Goal: Information Seeking & Learning: Check status

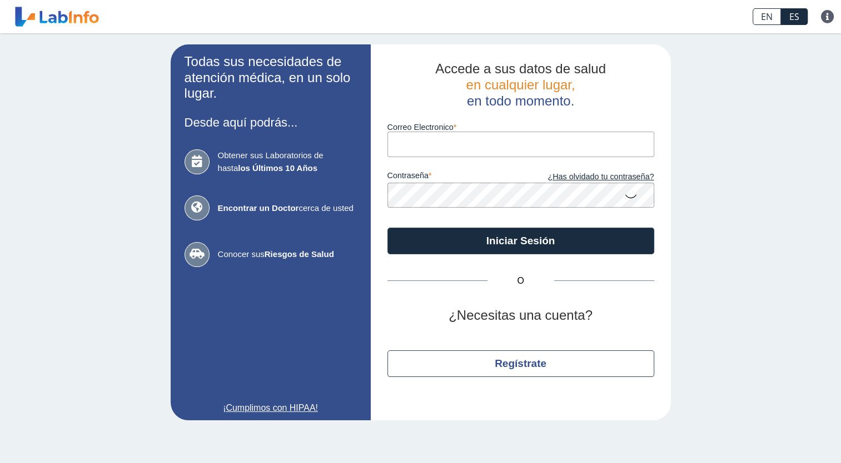
click at [487, 148] on input "Correo Electronico" at bounding box center [520, 144] width 267 height 25
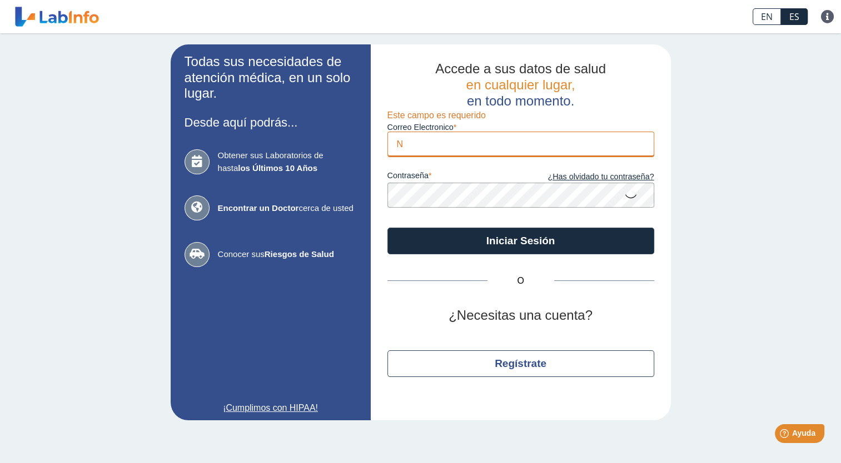
type input "[EMAIL_ADDRESS][DOMAIN_NAME]"
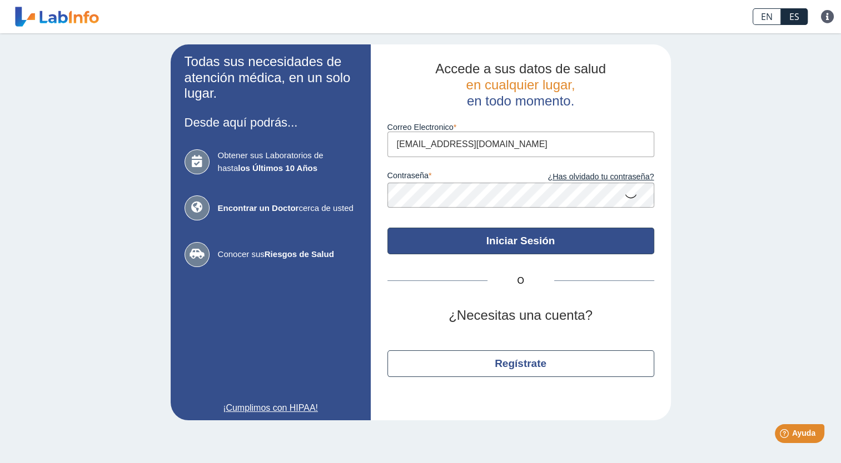
click at [536, 235] on button "Iniciar Sesión" at bounding box center [520, 241] width 267 height 27
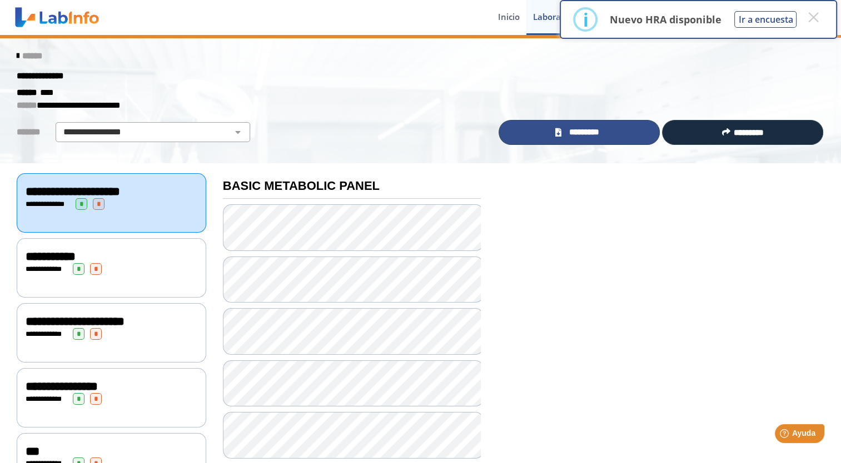
click at [585, 134] on span "*********" at bounding box center [584, 132] width 38 height 13
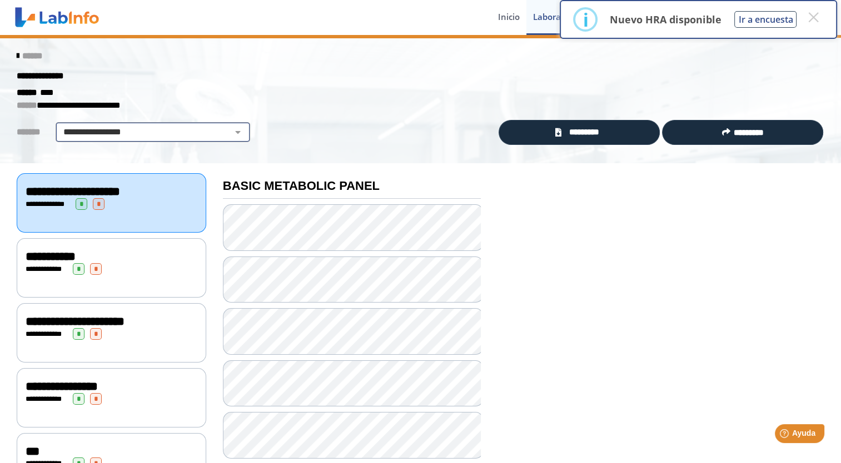
click at [229, 132] on select "**********" at bounding box center [153, 132] width 188 height 13
click at [305, 74] on div "**********" at bounding box center [420, 76] width 824 height 20
click at [810, 17] on button "×" at bounding box center [813, 17] width 20 height 20
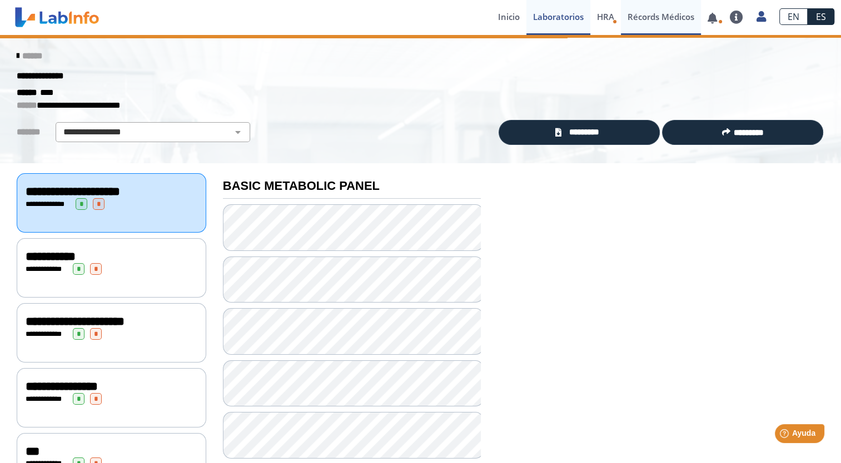
click at [662, 21] on link "Récords Médicos" at bounding box center [661, 17] width 80 height 35
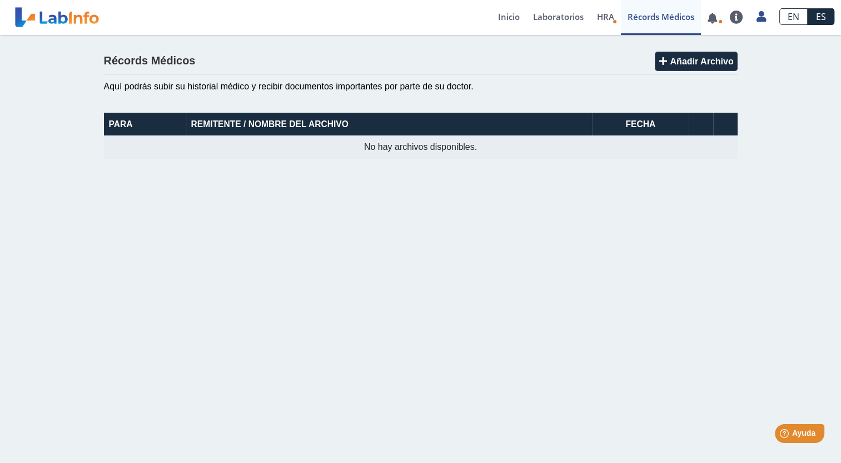
click at [202, 123] on th "Remitente / Nombre del Archivo" at bounding box center [389, 124] width 406 height 23
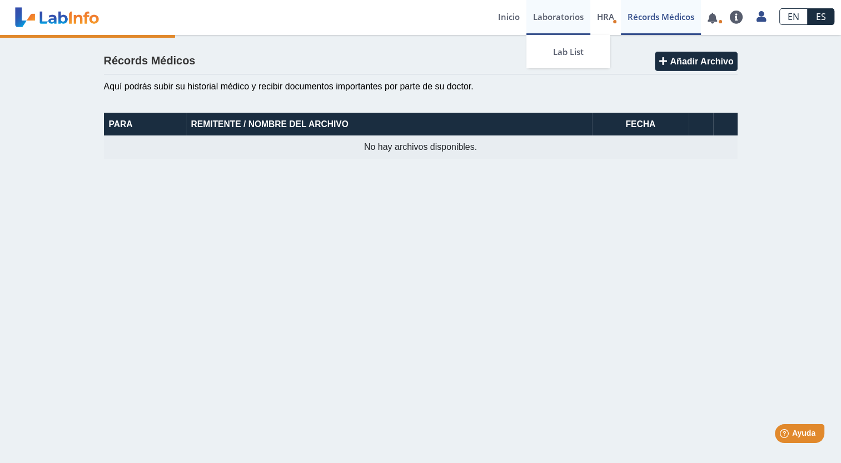
click at [578, 19] on link "Laboratorios" at bounding box center [558, 17] width 64 height 35
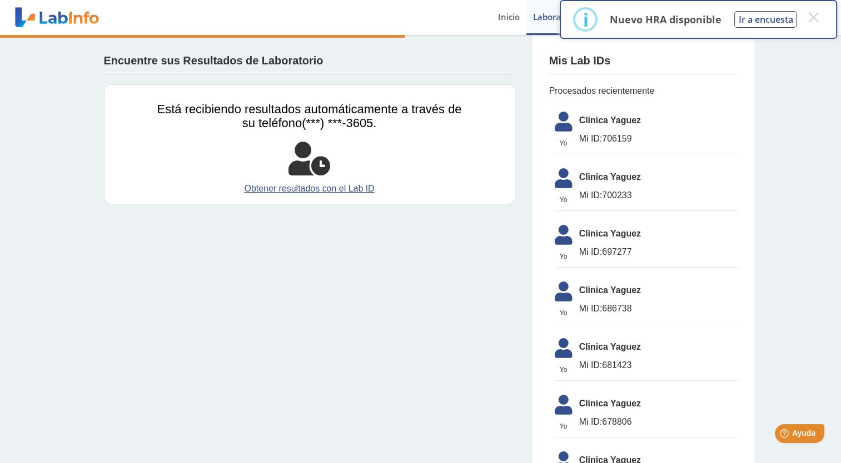
click at [591, 191] on span "Mi ID:" at bounding box center [590, 195] width 23 height 9
click at [554, 182] on icon at bounding box center [563, 181] width 31 height 27
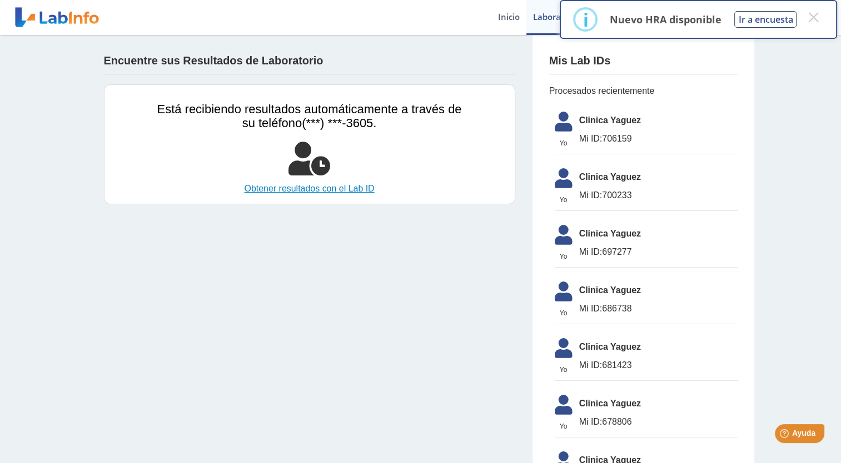
click at [329, 192] on link "Obtener resultados con el Lab ID" at bounding box center [309, 188] width 305 height 13
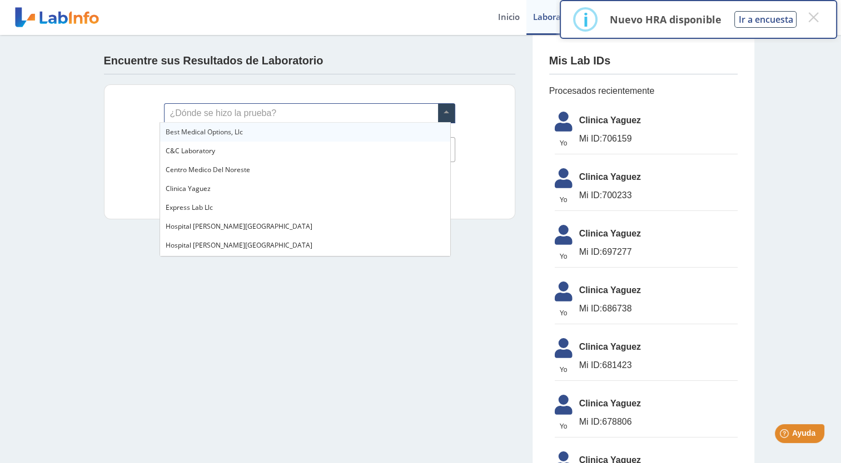
click at [443, 113] on span at bounding box center [446, 113] width 17 height 19
click at [147, 275] on app-lab-results-create "Encuentre sus Resultados de Laboratorio ¿Dónde se hizo la prueba? Lab ID (númer…" at bounding box center [420, 422] width 667 height 775
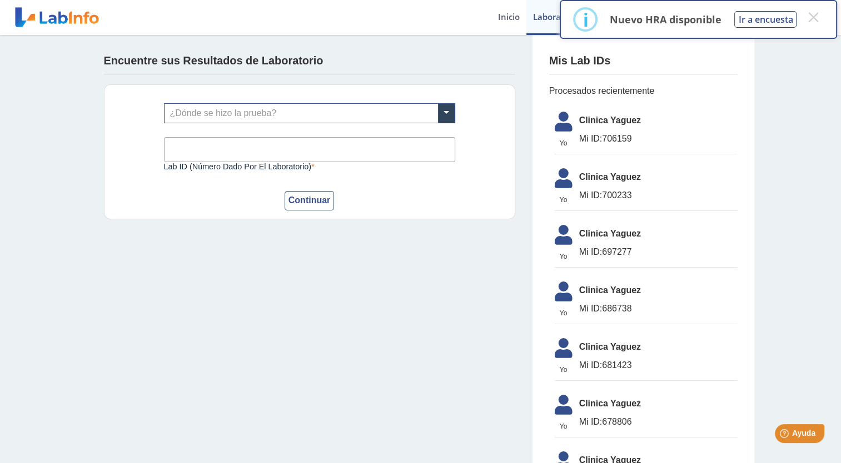
click at [623, 181] on span "Clinica Yaguez" at bounding box center [658, 177] width 158 height 13
click at [599, 247] on span "Mi ID: 697277" at bounding box center [658, 252] width 158 height 13
drag, startPoint x: 547, startPoint y: 244, endPoint x: 562, endPoint y: 244, distance: 15.0
click at [551, 244] on icon at bounding box center [563, 238] width 31 height 27
click at [607, 238] on span "Clinica Yaguez" at bounding box center [658, 233] width 158 height 13
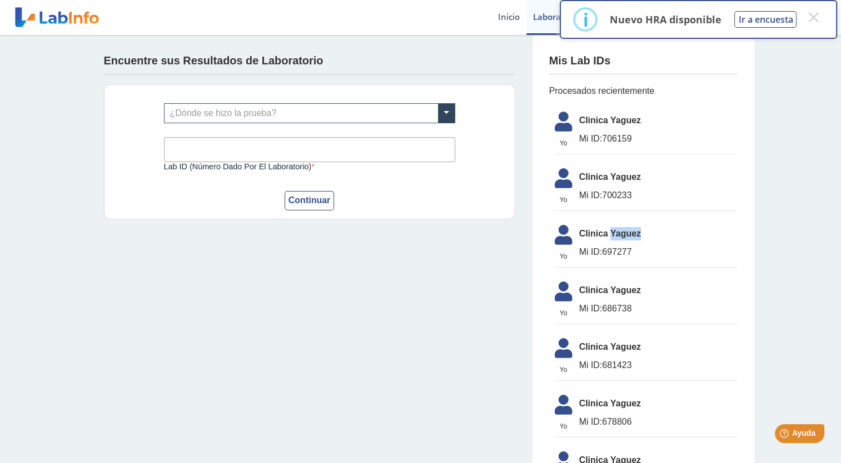
click at [607, 238] on span "Clinica Yaguez" at bounding box center [658, 233] width 158 height 13
click at [609, 236] on span "Clinica Yaguez" at bounding box center [658, 233] width 158 height 13
click at [603, 236] on span "Clinica Yaguez" at bounding box center [658, 233] width 158 height 13
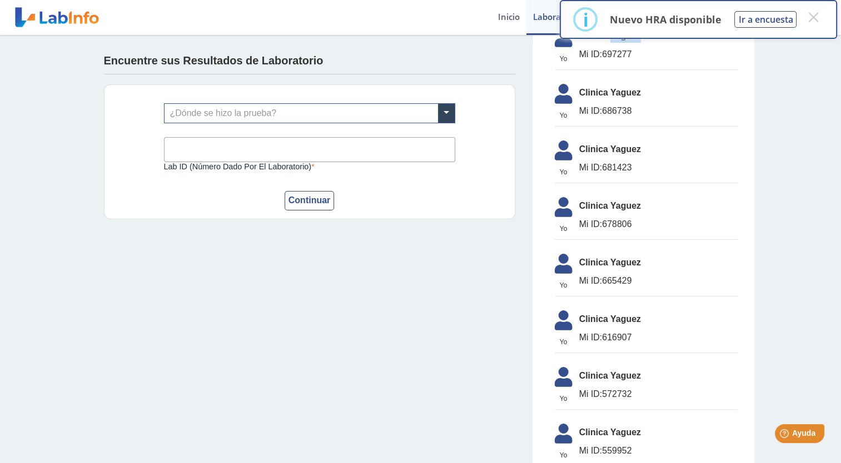
scroll to position [167, 0]
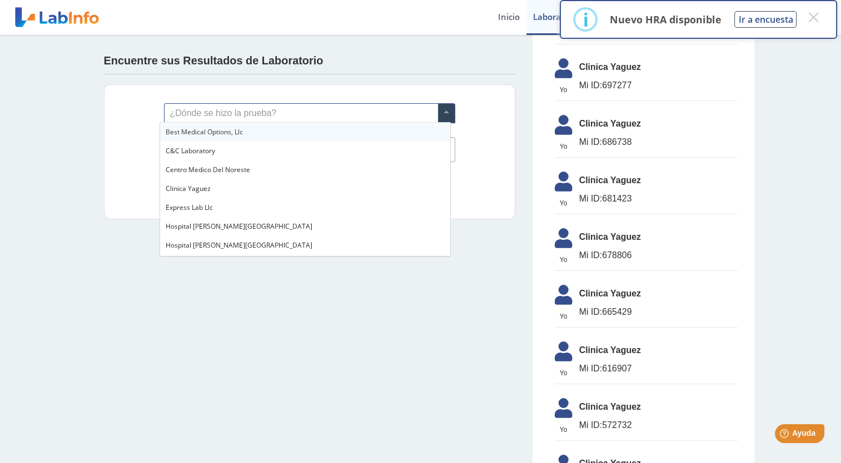
click at [286, 119] on input "text" at bounding box center [309, 113] width 290 height 19
click at [208, 190] on span "Clinica Yaguez" at bounding box center [188, 188] width 45 height 9
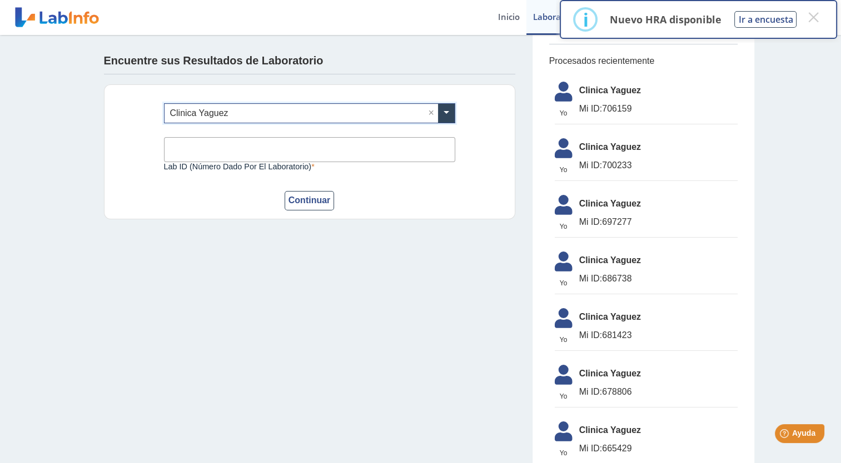
scroll to position [0, 0]
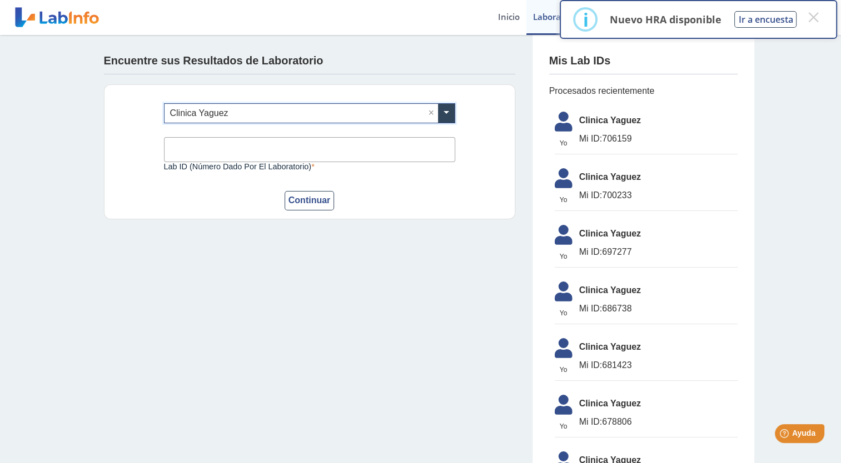
click at [331, 146] on input "Lab ID (número dado por el laboratorio)" at bounding box center [309, 149] width 291 height 25
type input "700233"
click at [308, 205] on button "Continuar" at bounding box center [310, 200] width 50 height 19
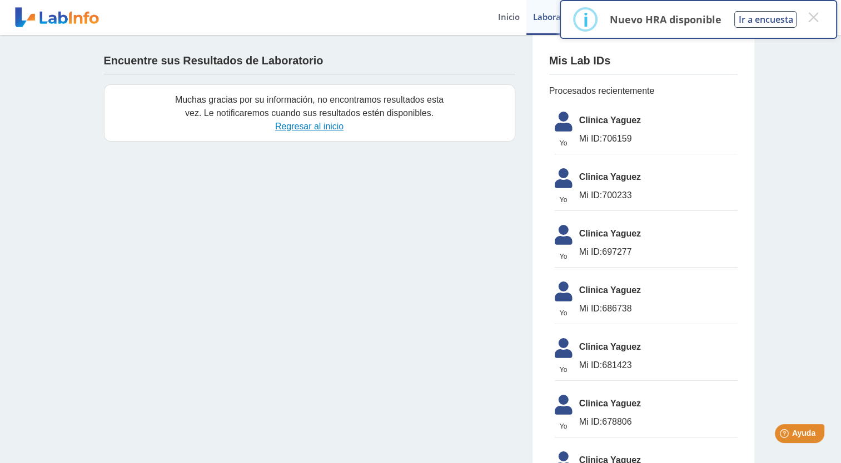
click at [322, 130] on link "Regresar al inicio" at bounding box center [309, 126] width 68 height 9
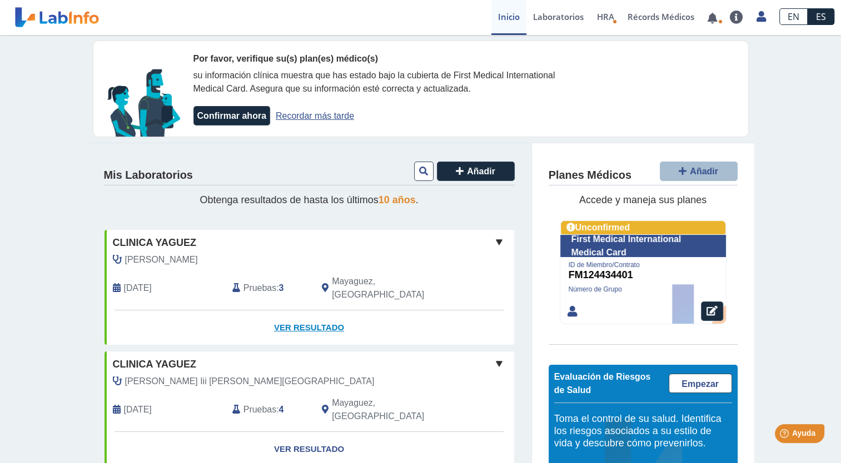
click at [308, 313] on link "Ver Resultado" at bounding box center [309, 328] width 410 height 35
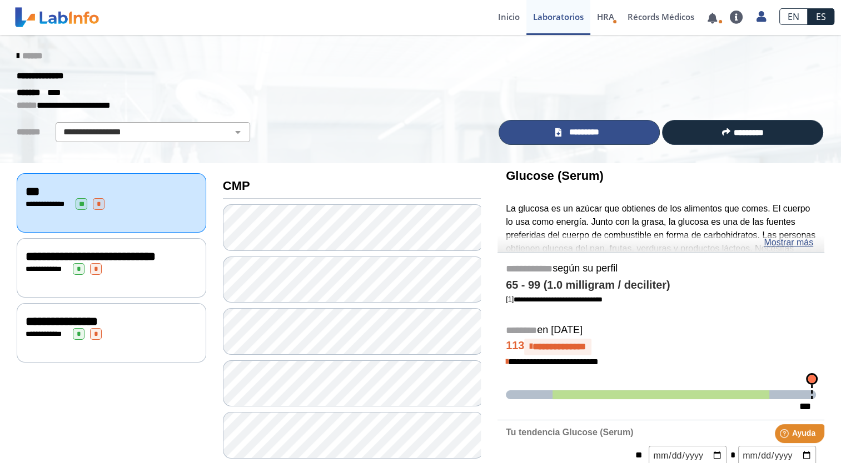
click at [568, 132] on span "*********" at bounding box center [584, 132] width 38 height 13
